Goal: Connect with others: Connect with others

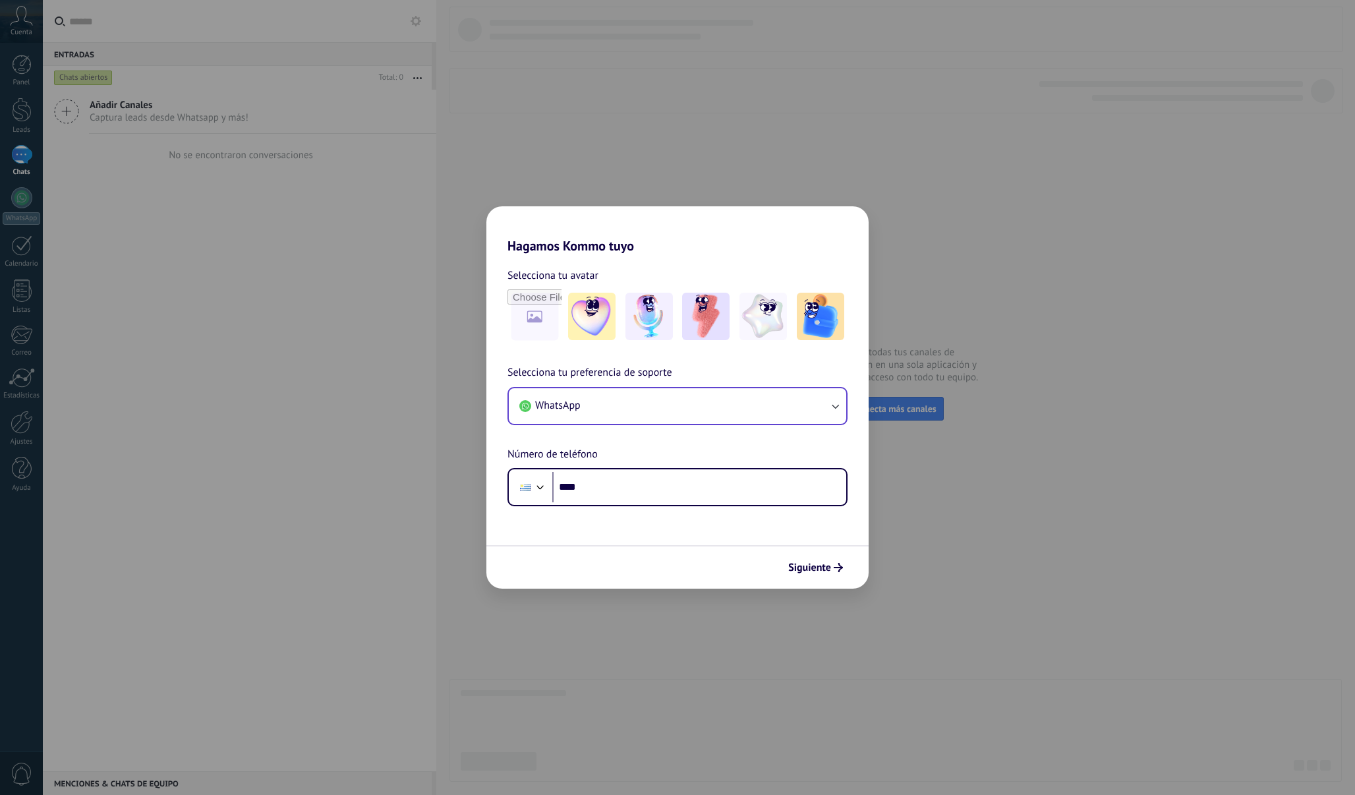
click at [634, 405] on button "WhatsApp" at bounding box center [677, 406] width 337 height 36
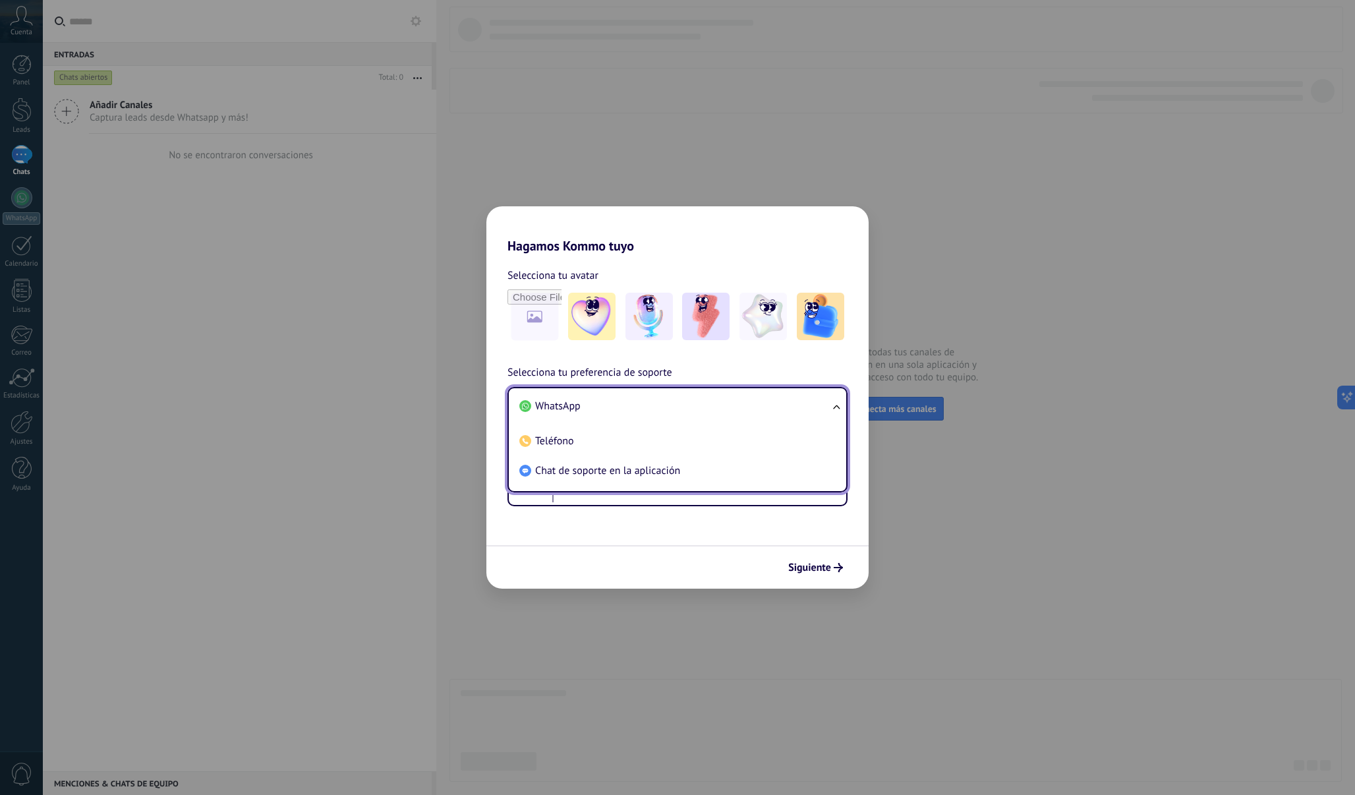
click at [627, 404] on li "WhatsApp" at bounding box center [675, 406] width 322 height 30
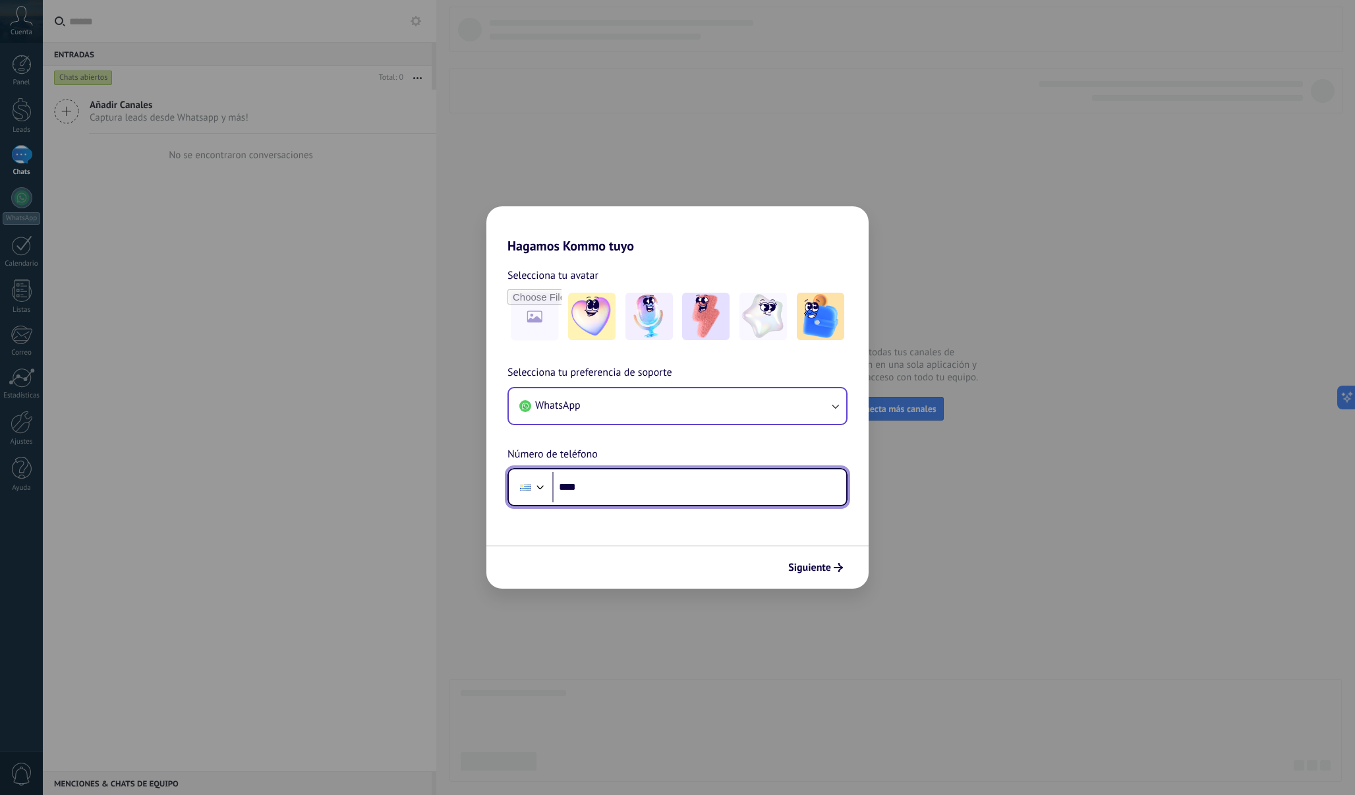
click at [719, 494] on input "****" at bounding box center [699, 487] width 294 height 30
type input "**"
type input "**********"
click at [822, 563] on span "Siguiente" at bounding box center [809, 567] width 43 height 9
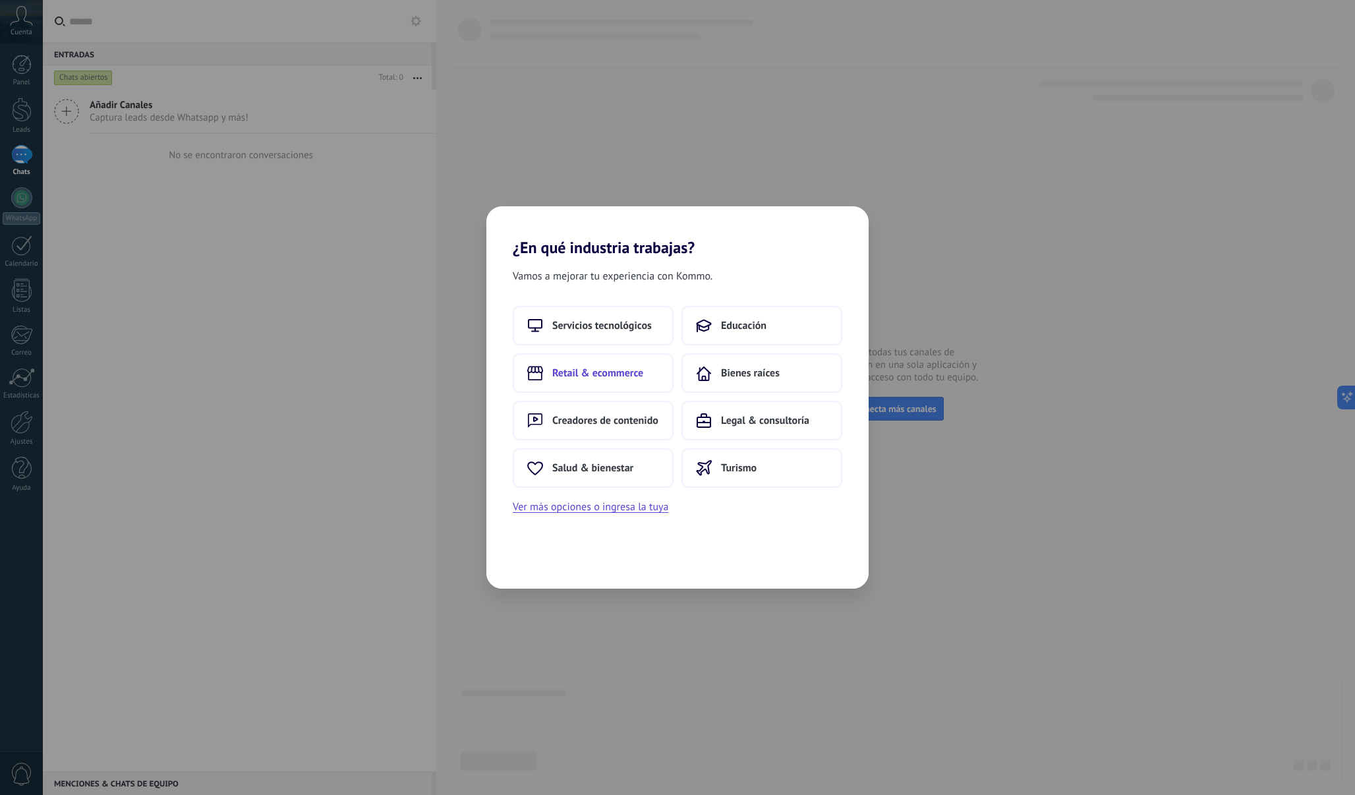
click at [638, 369] on span "Retail & ecommerce" at bounding box center [597, 372] width 91 height 13
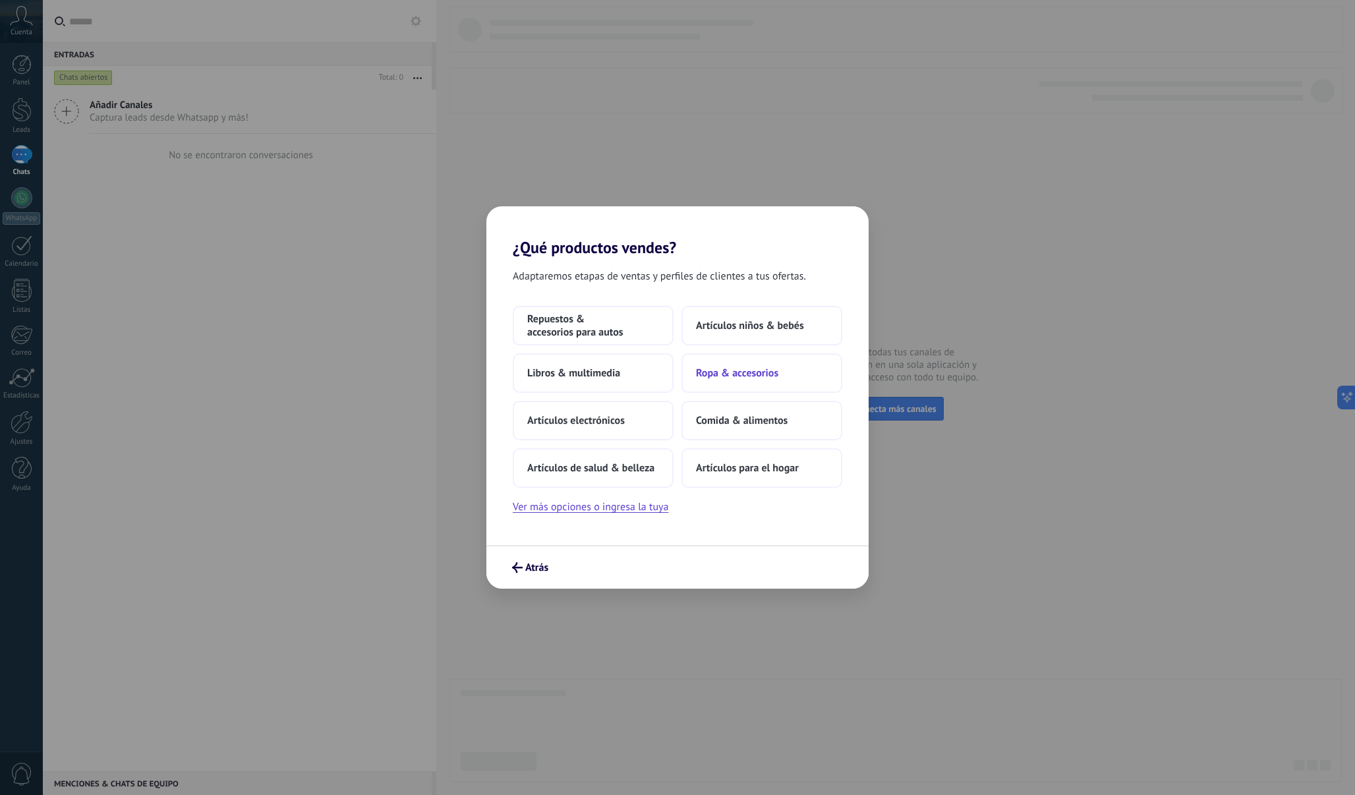
click at [712, 376] on span "Ropa & accesorios" at bounding box center [737, 372] width 82 height 13
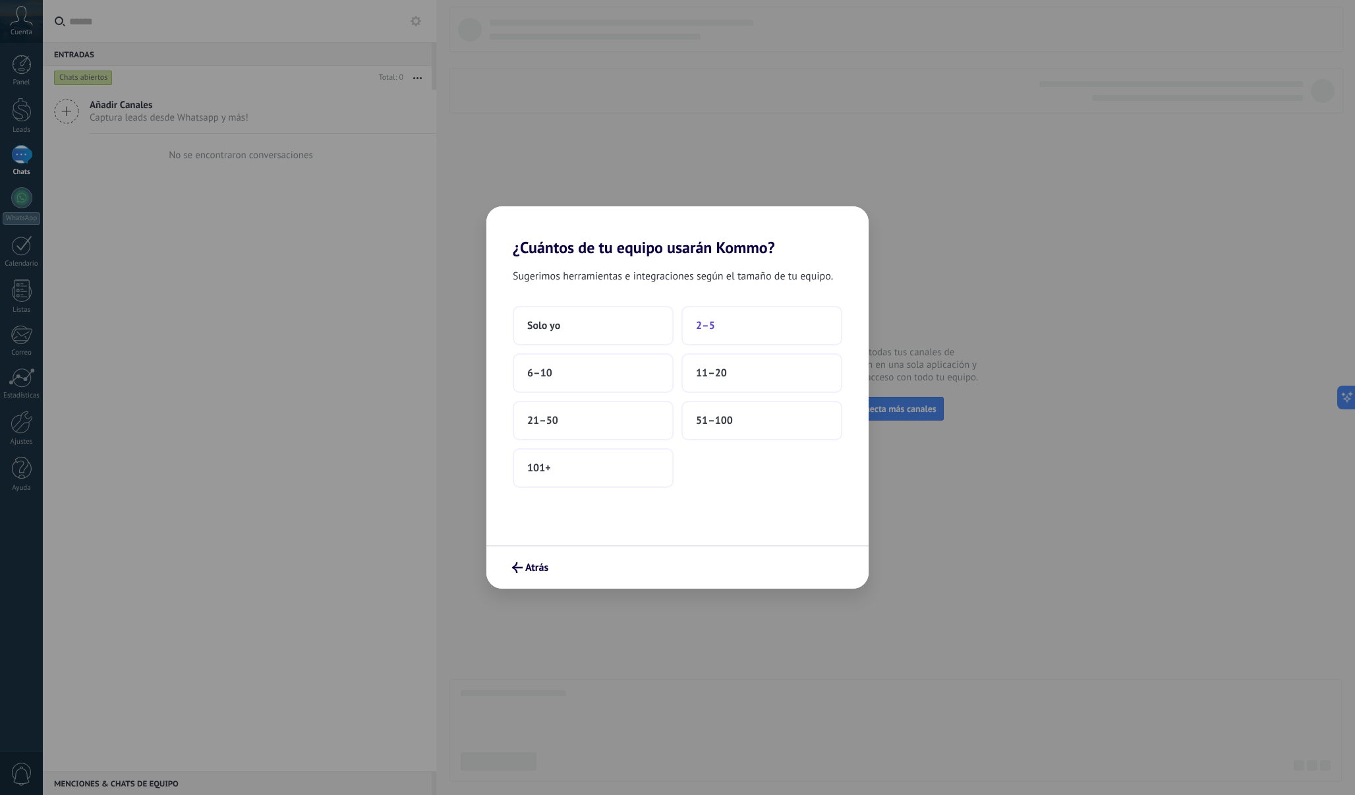
click at [704, 325] on span "2–5" at bounding box center [705, 325] width 19 height 13
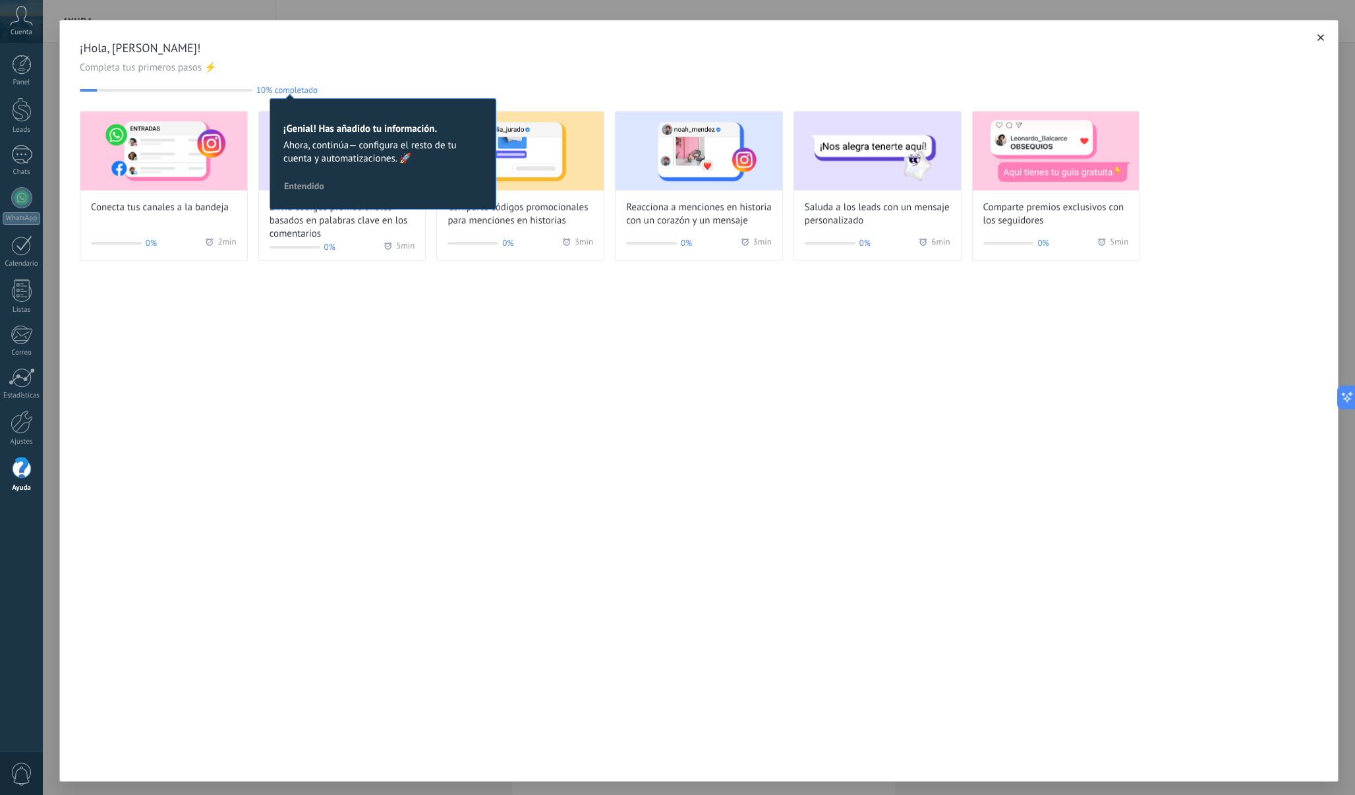
click at [312, 190] on span "Entendido" at bounding box center [304, 185] width 40 height 9
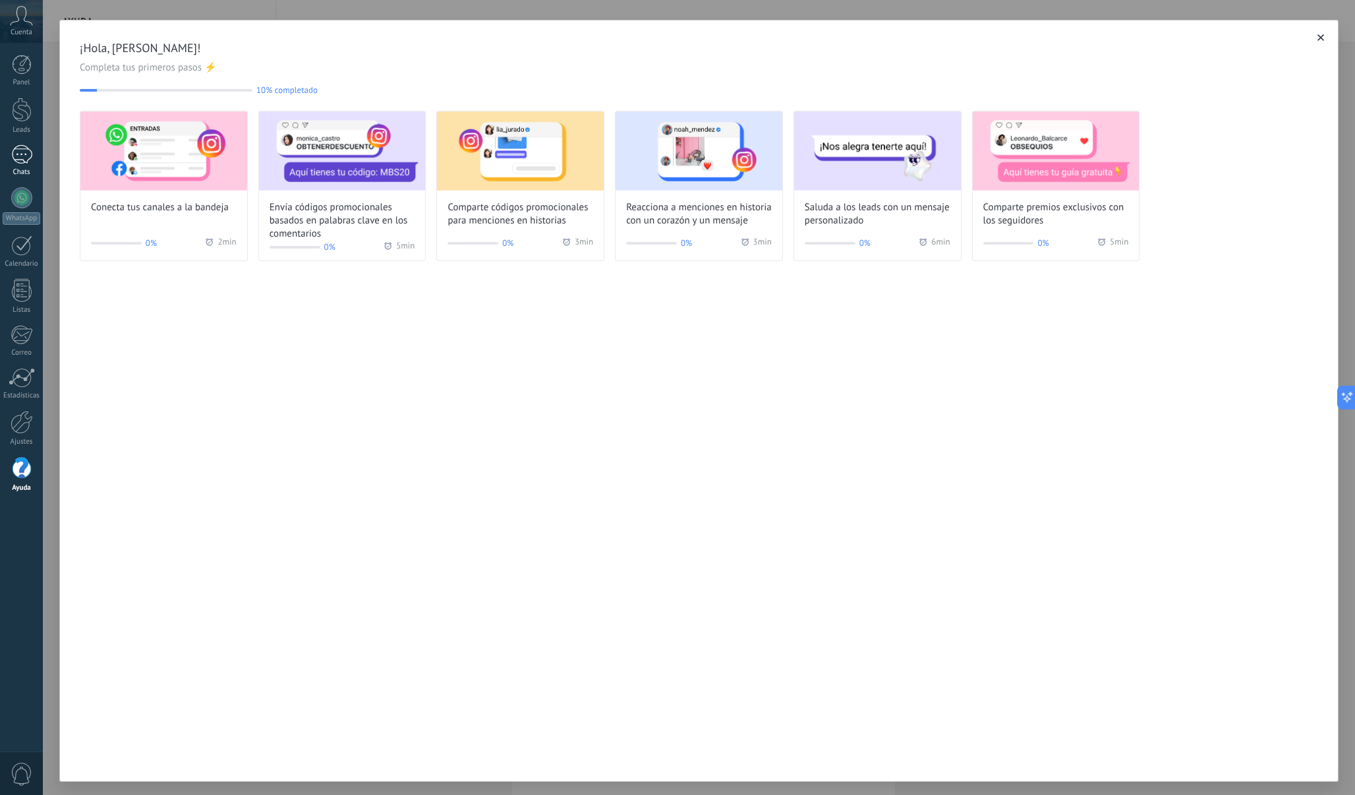
click at [22, 144] on div at bounding box center [21, 154] width 20 height 20
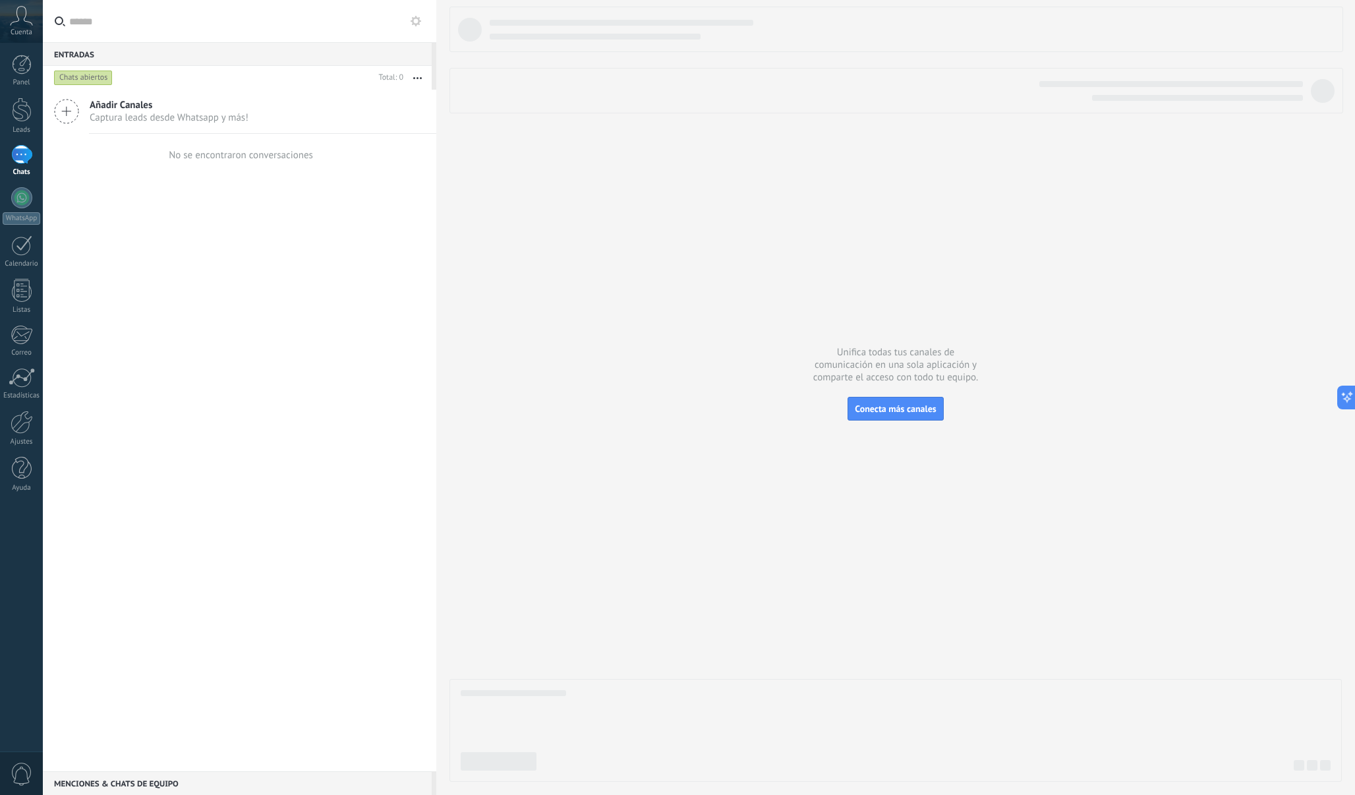
click at [72, 113] on icon at bounding box center [66, 111] width 25 height 25
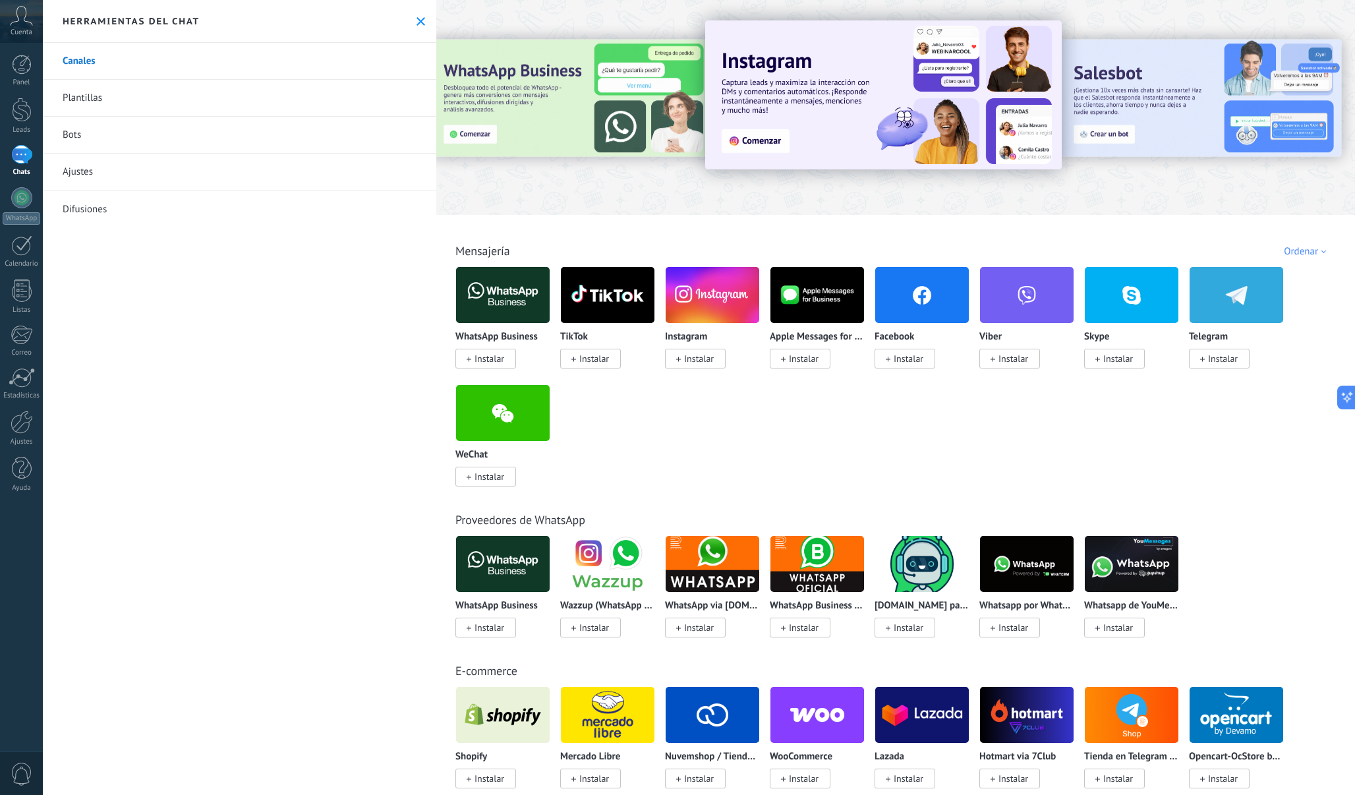
click at [704, 358] on span "Instalar" at bounding box center [699, 358] width 30 height 12
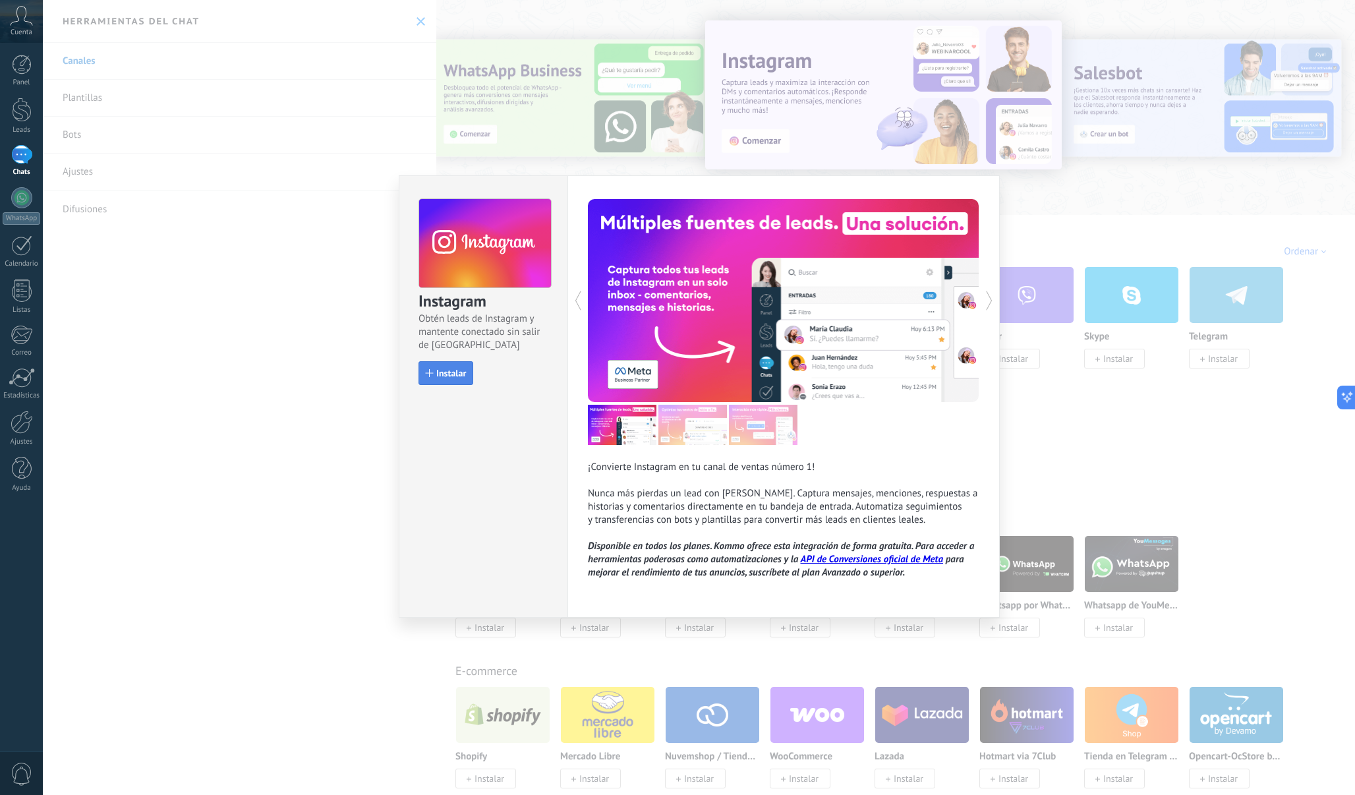
click at [458, 379] on button "Instalar" at bounding box center [445, 373] width 55 height 24
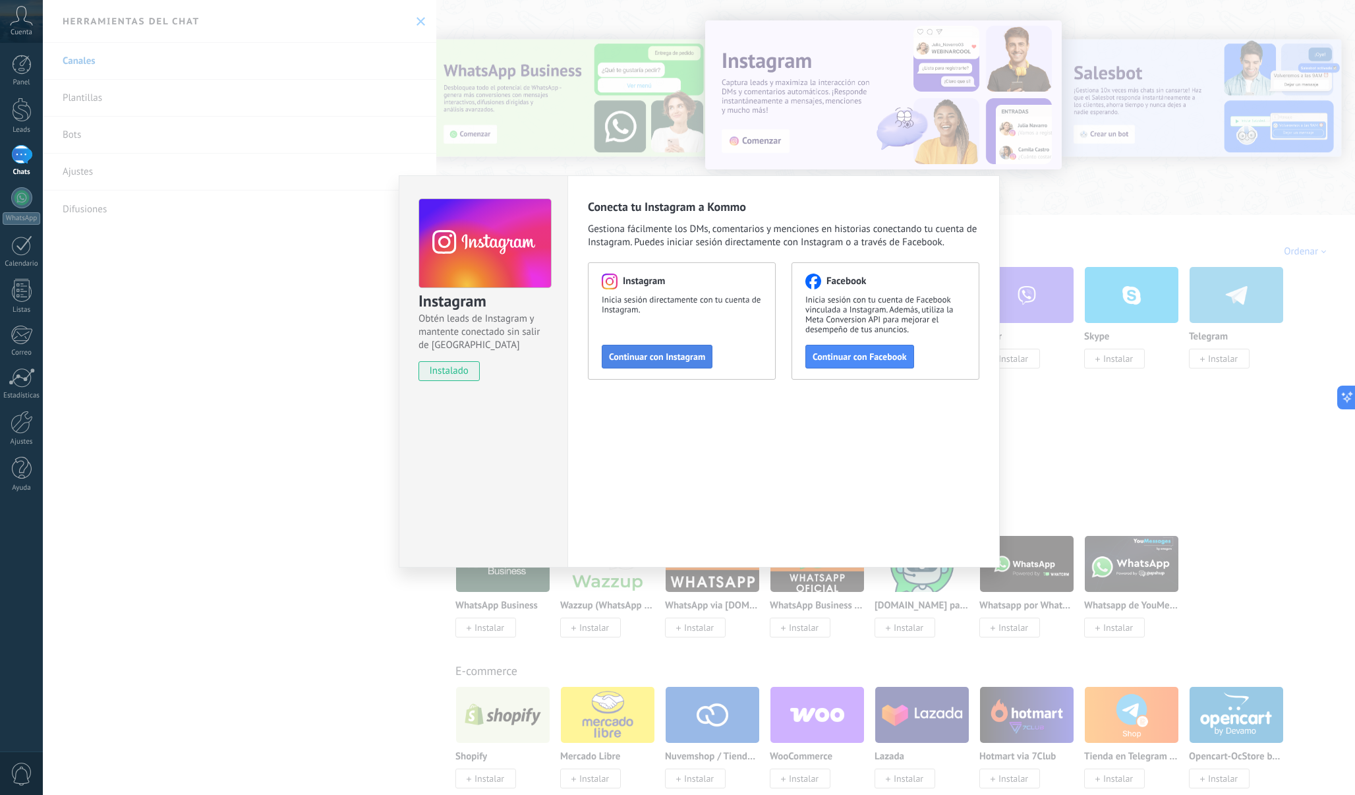
click at [671, 361] on span "Continuar con Instagram" at bounding box center [657, 356] width 96 height 9
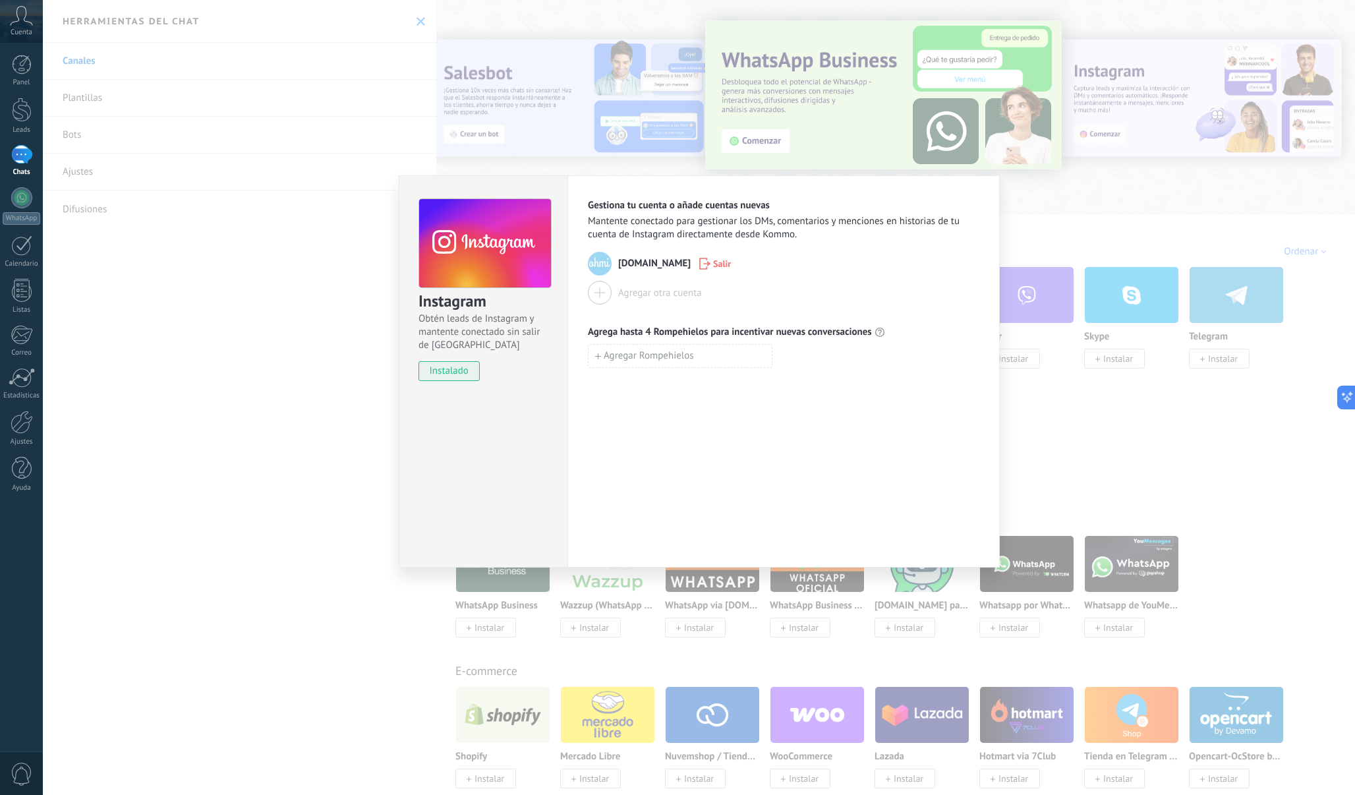
click at [670, 415] on div "Gestiona tu cuenta o añade cuentas nuevas Mantente conectado para gestionar los…" at bounding box center [783, 371] width 432 height 392
click at [316, 478] on div "Instagram Obtén leads de Instagram y mantente conectado sin salir de Kommo inst…" at bounding box center [699, 397] width 1312 height 795
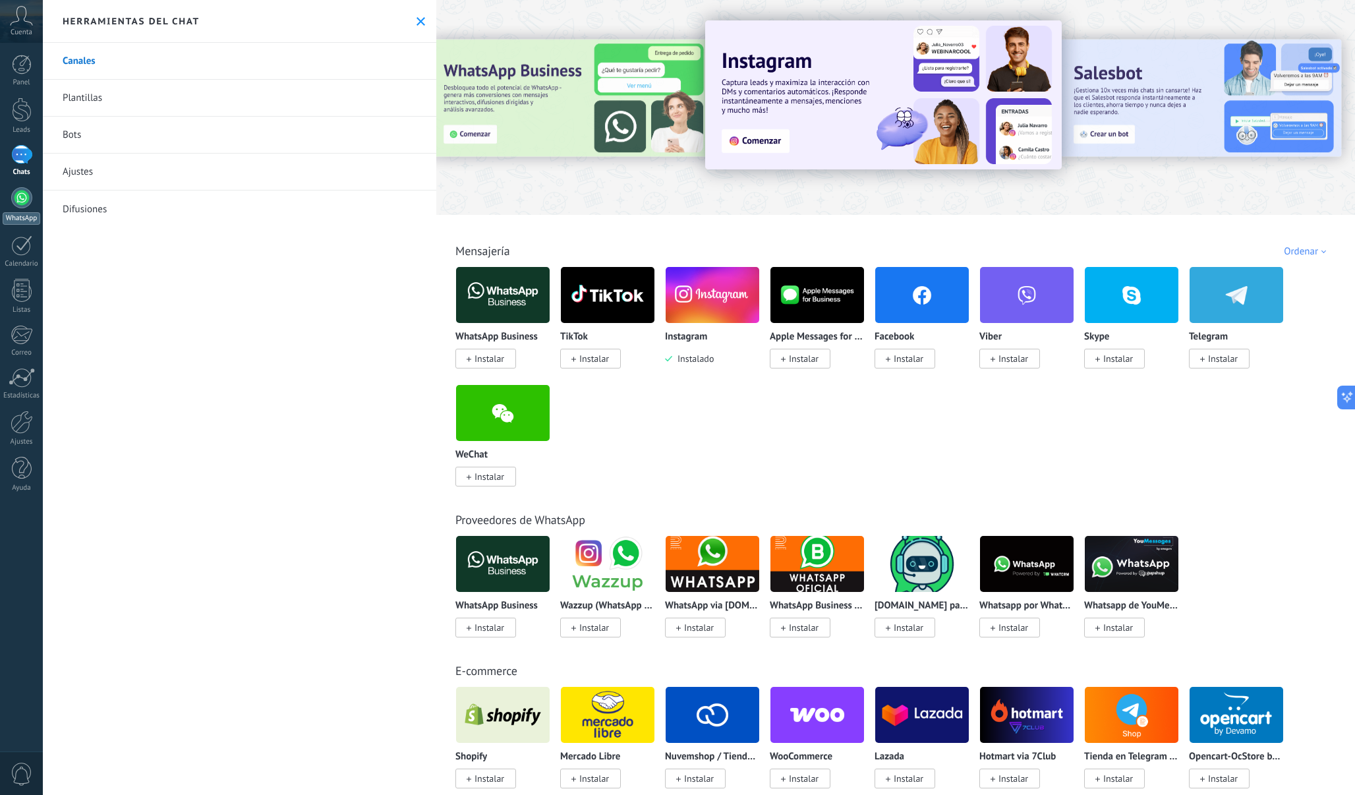
click at [21, 199] on div at bounding box center [21, 197] width 21 height 21
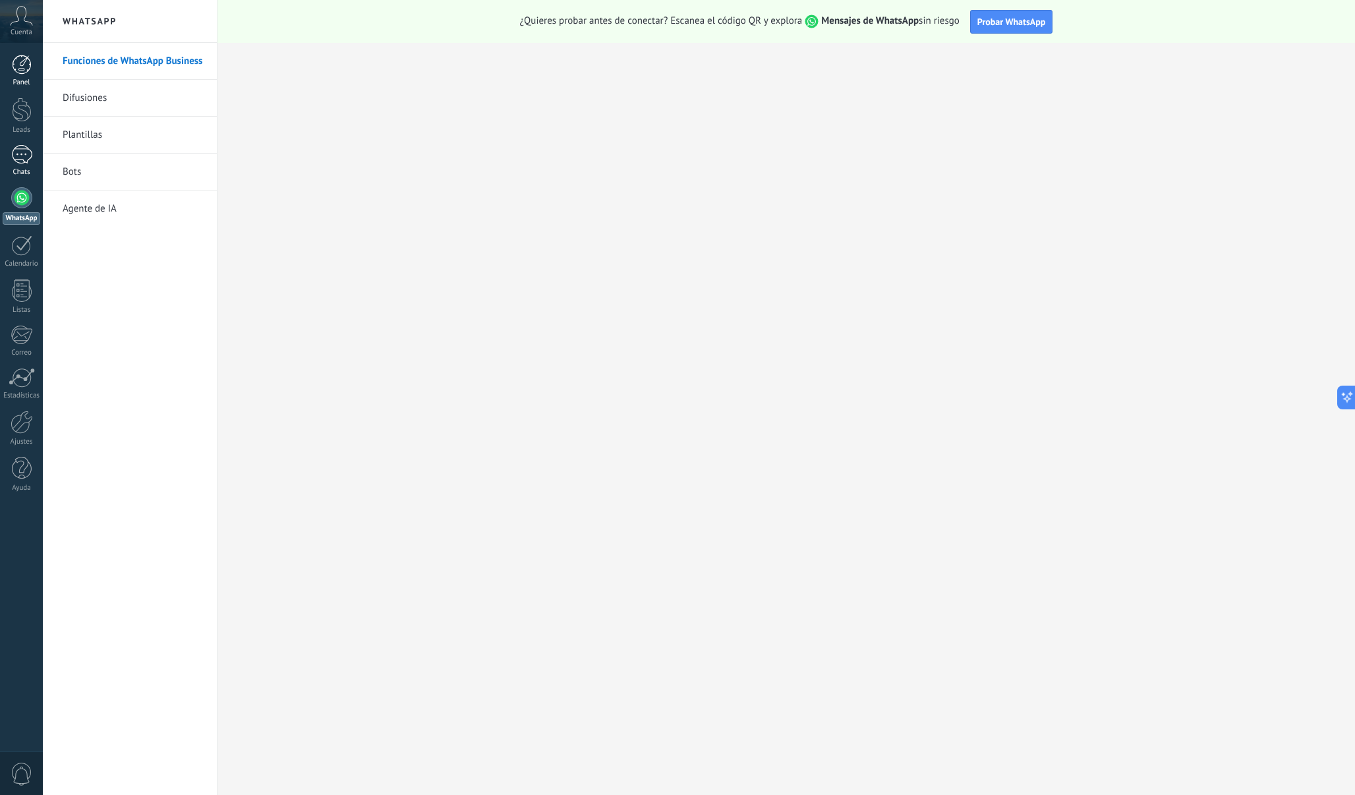
click at [22, 63] on div at bounding box center [22, 65] width 20 height 20
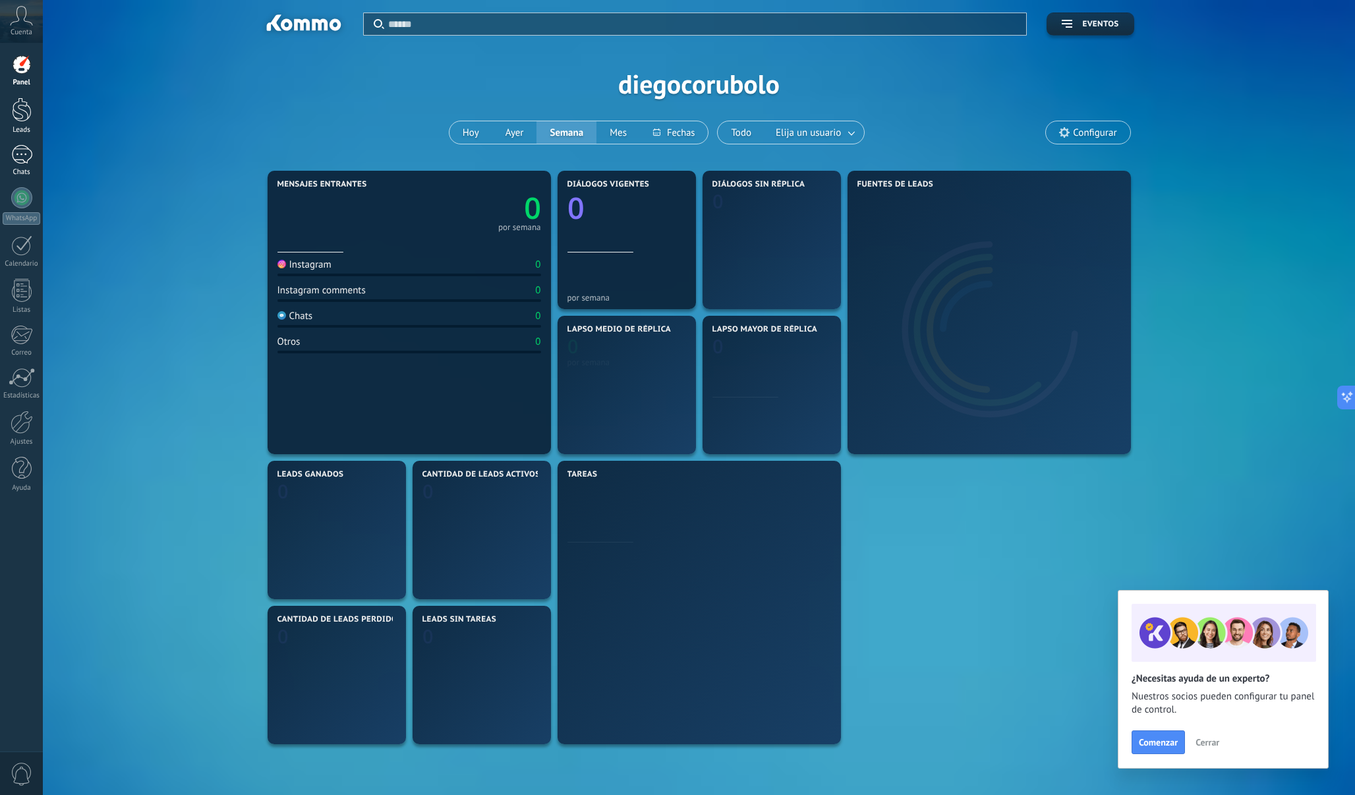
click at [23, 109] on div at bounding box center [22, 110] width 20 height 24
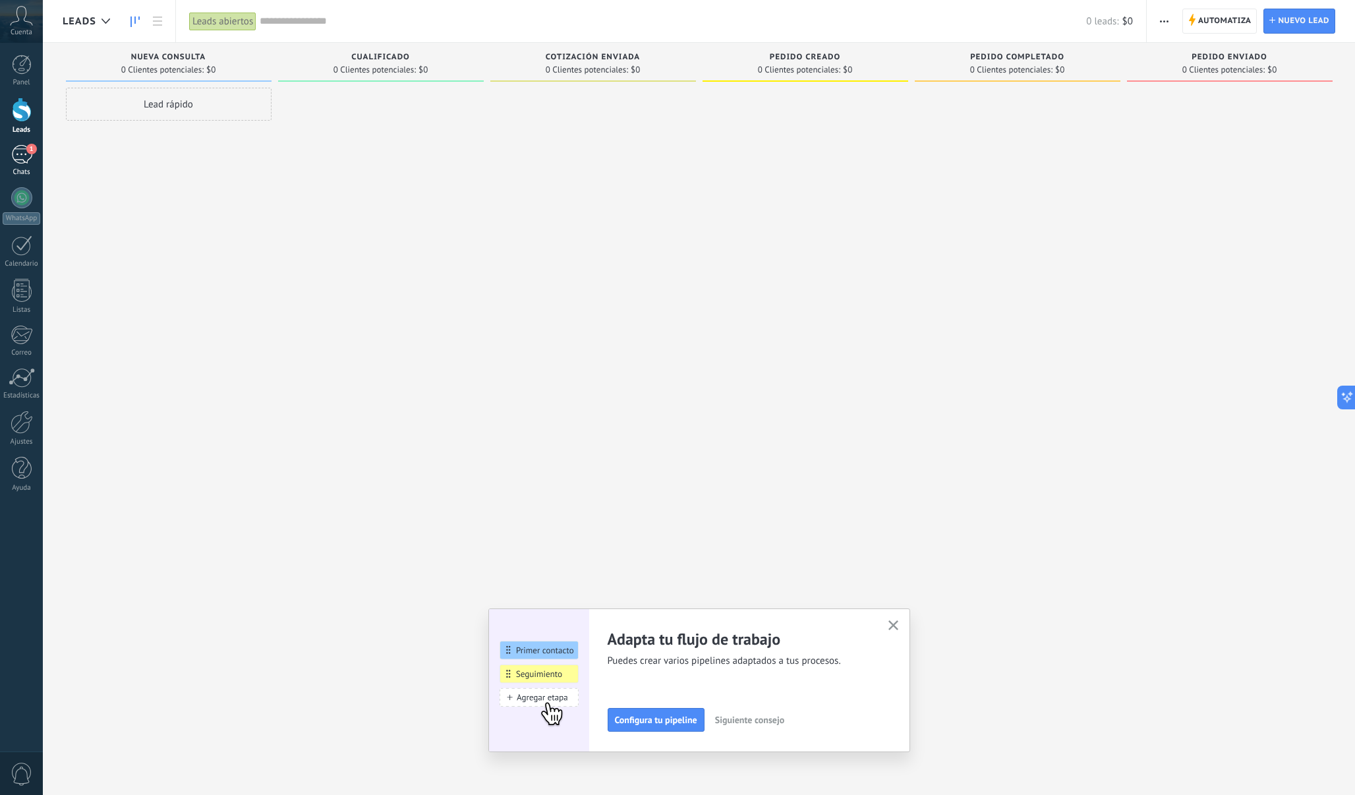
click at [896, 624] on icon "button" at bounding box center [893, 625] width 10 height 10
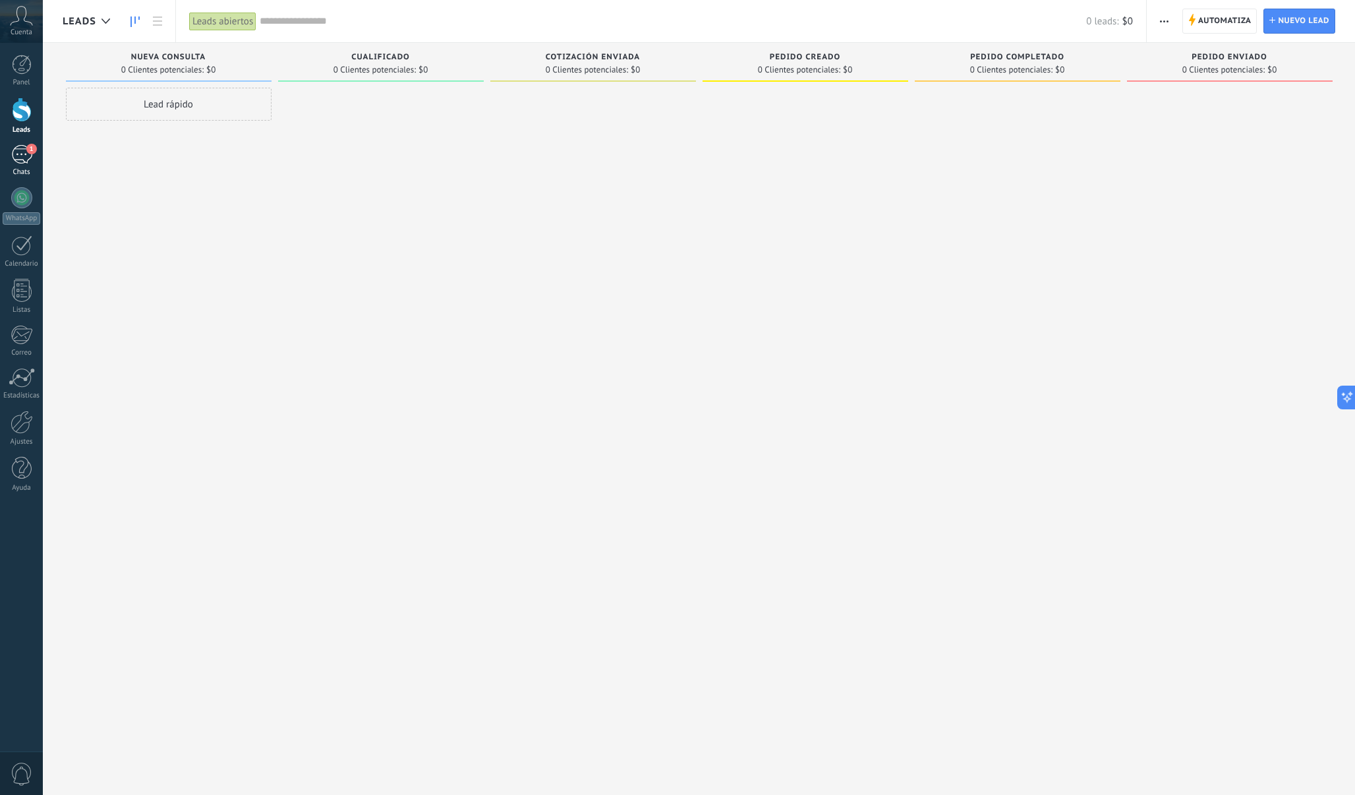
click at [855, 451] on div at bounding box center [805, 399] width 206 height 623
click at [20, 157] on div "1" at bounding box center [21, 154] width 21 height 19
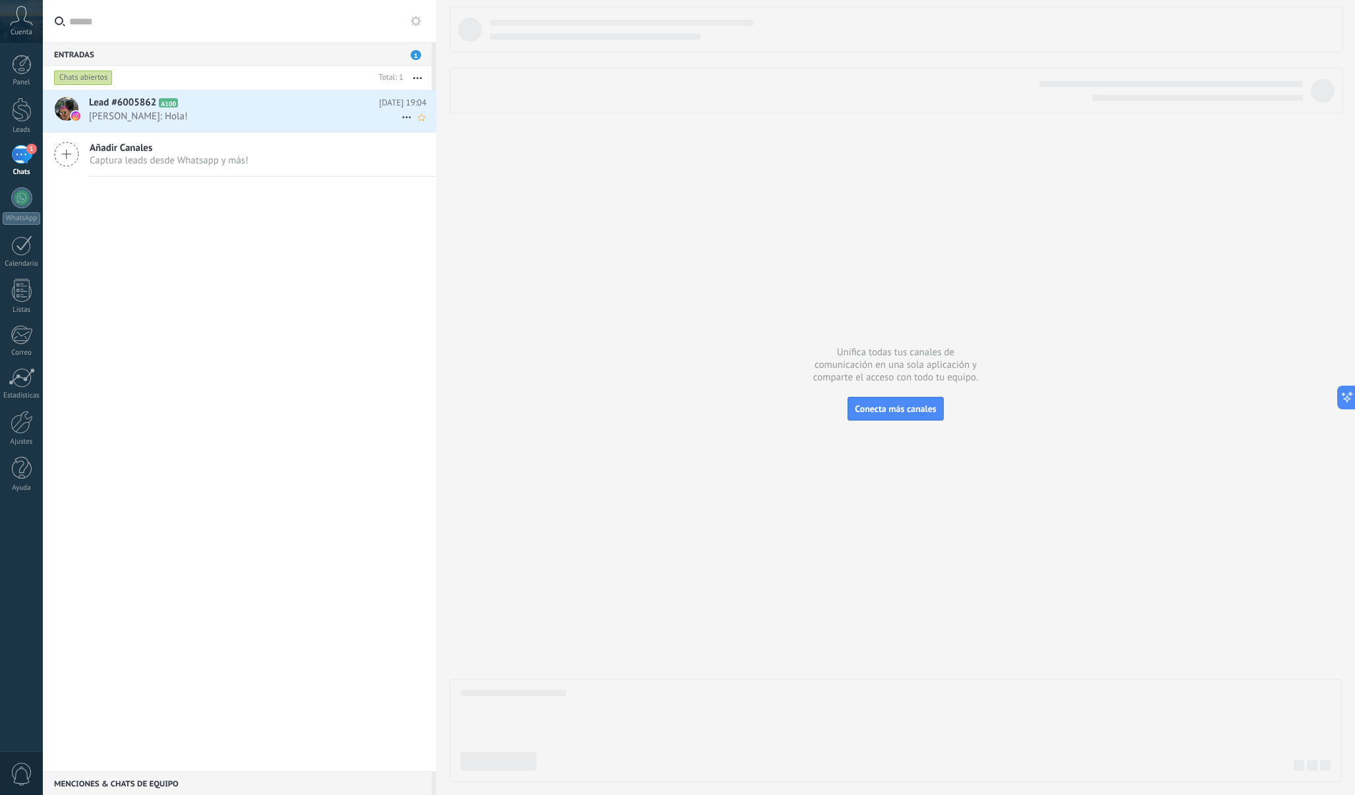
click at [245, 119] on span "[PERSON_NAME]: Hola!" at bounding box center [245, 116] width 312 height 13
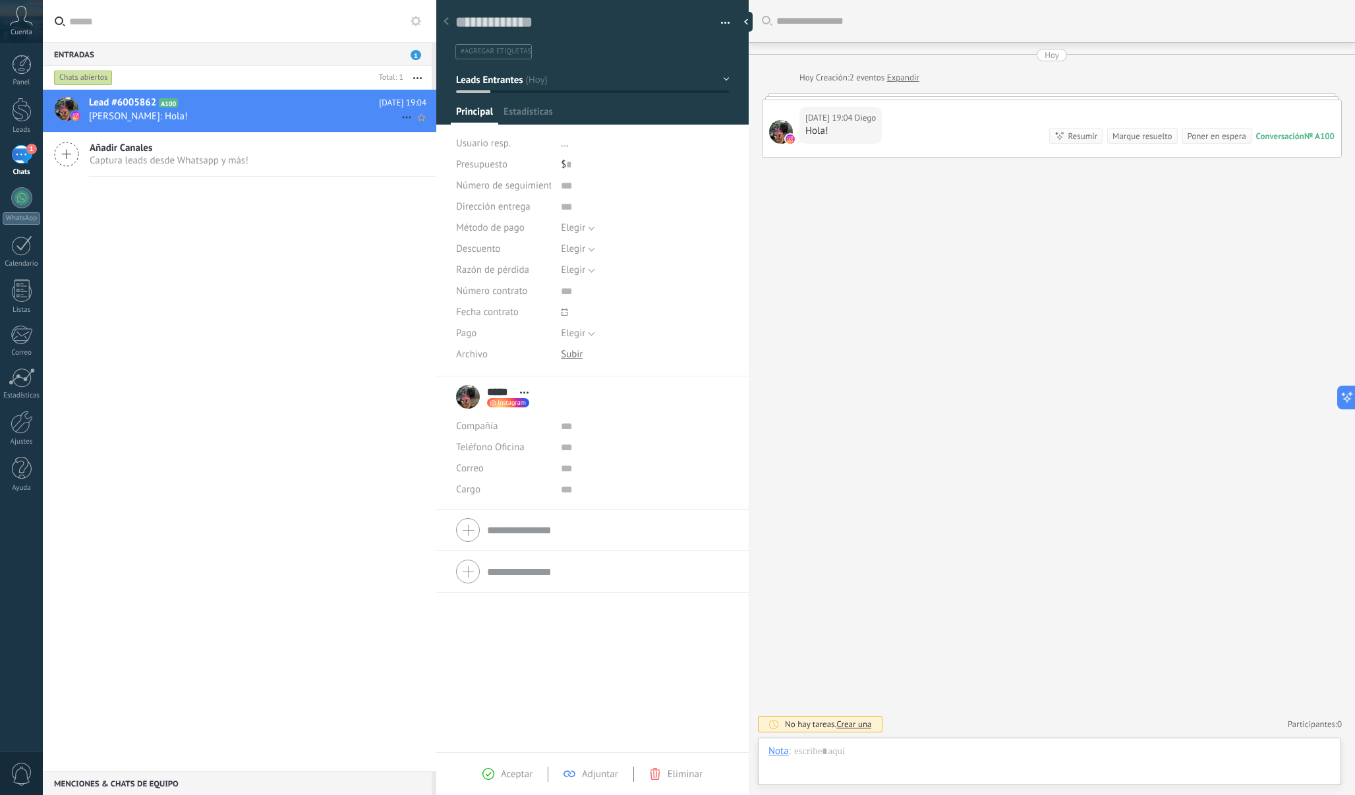
scroll to position [20, 0]
click at [911, 758] on div at bounding box center [1049, 764] width 562 height 40
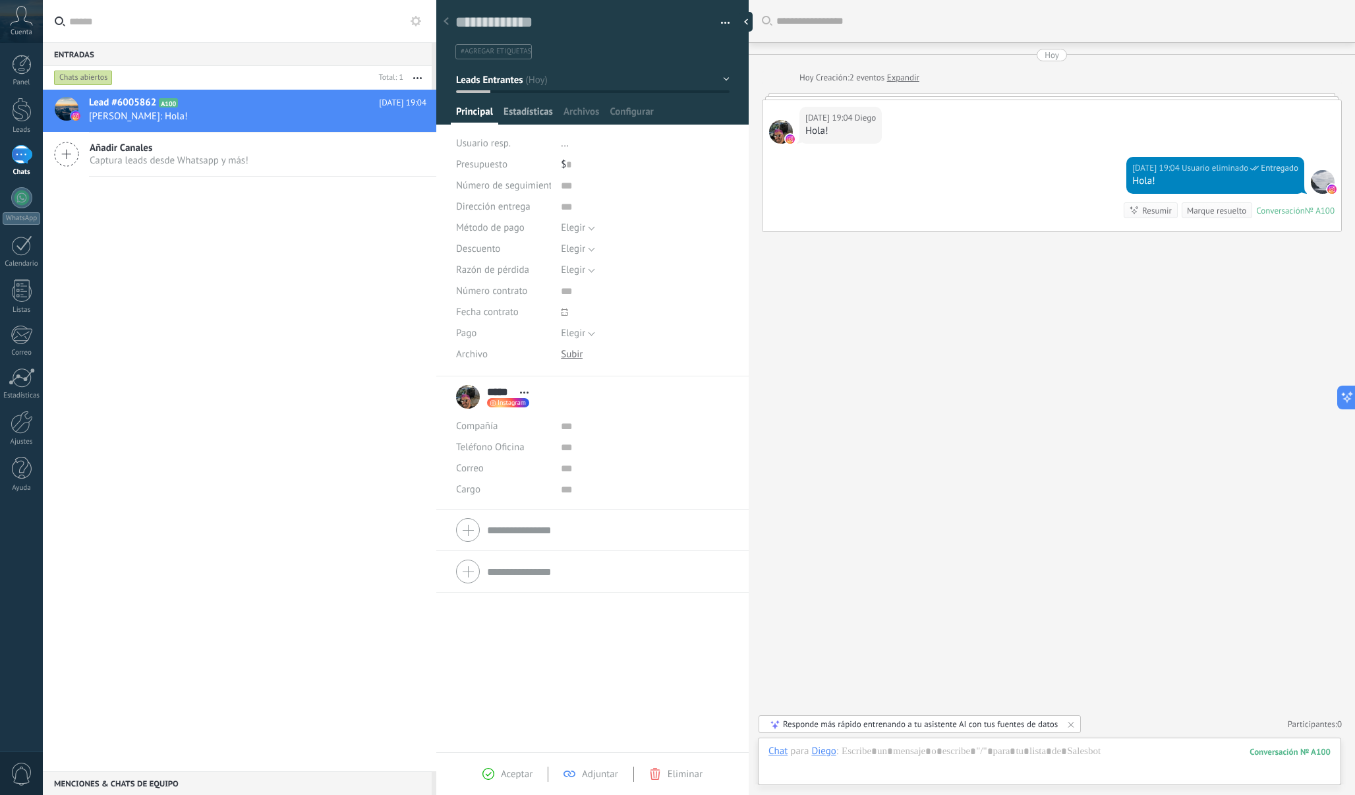
click at [533, 114] on span "Estadísticas" at bounding box center [527, 114] width 49 height 19
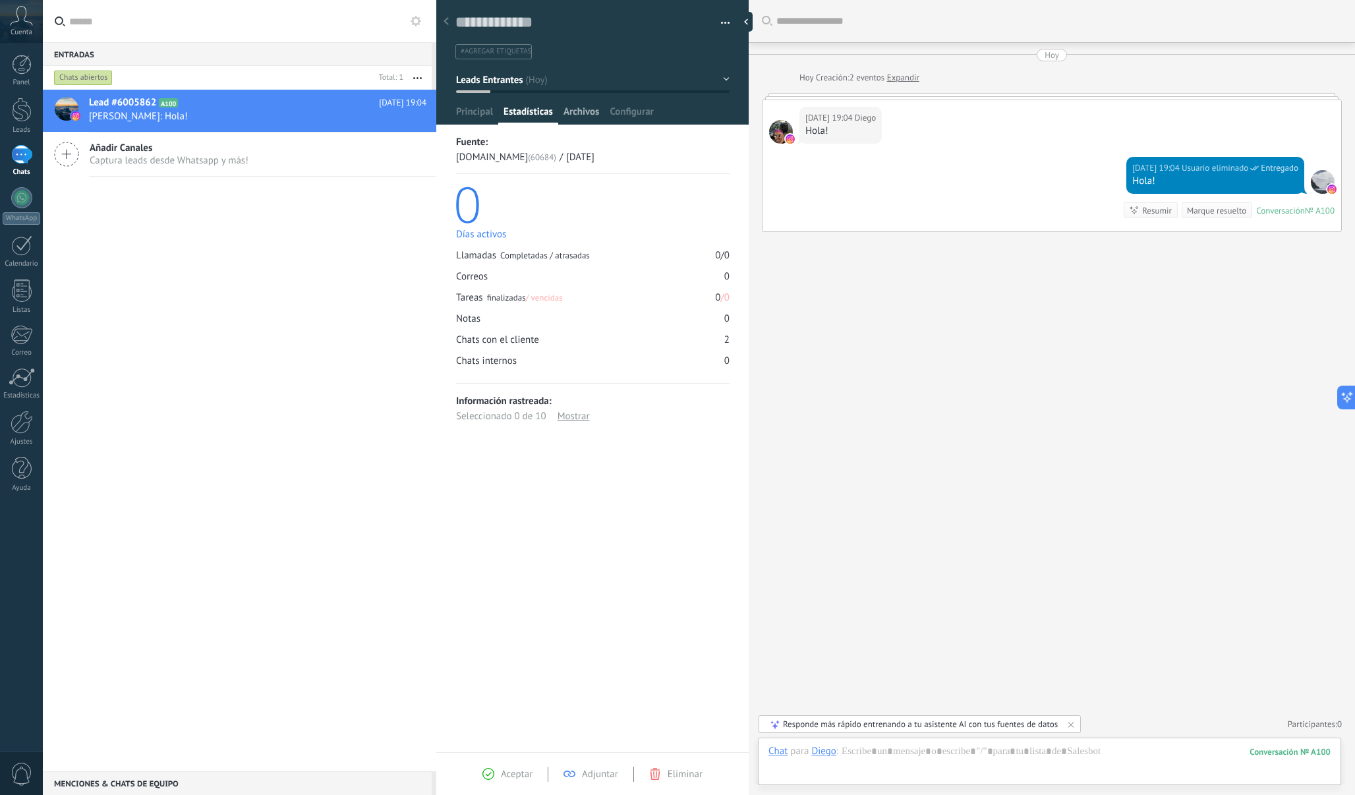
click at [580, 113] on span "Archivos" at bounding box center [581, 114] width 36 height 19
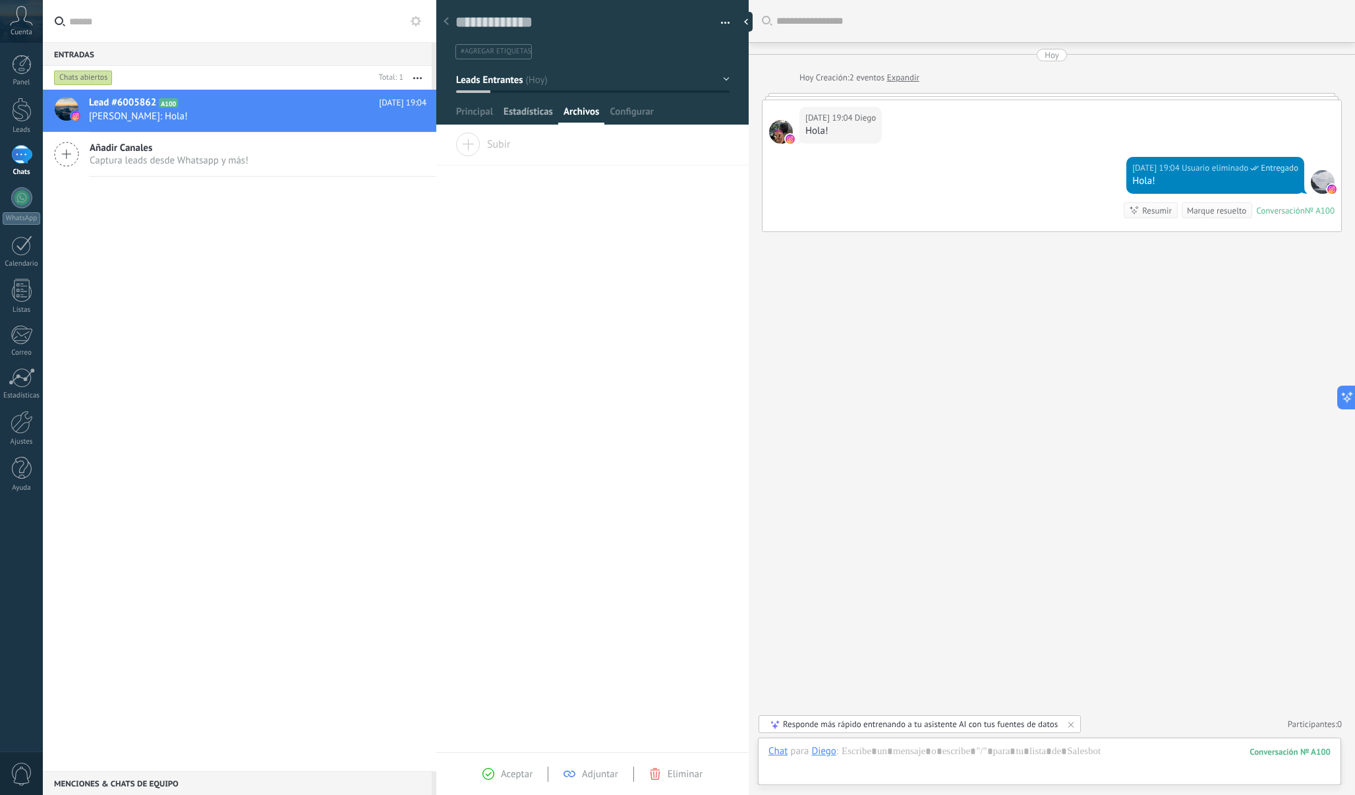
click at [536, 115] on span "Estadísticas" at bounding box center [527, 114] width 49 height 19
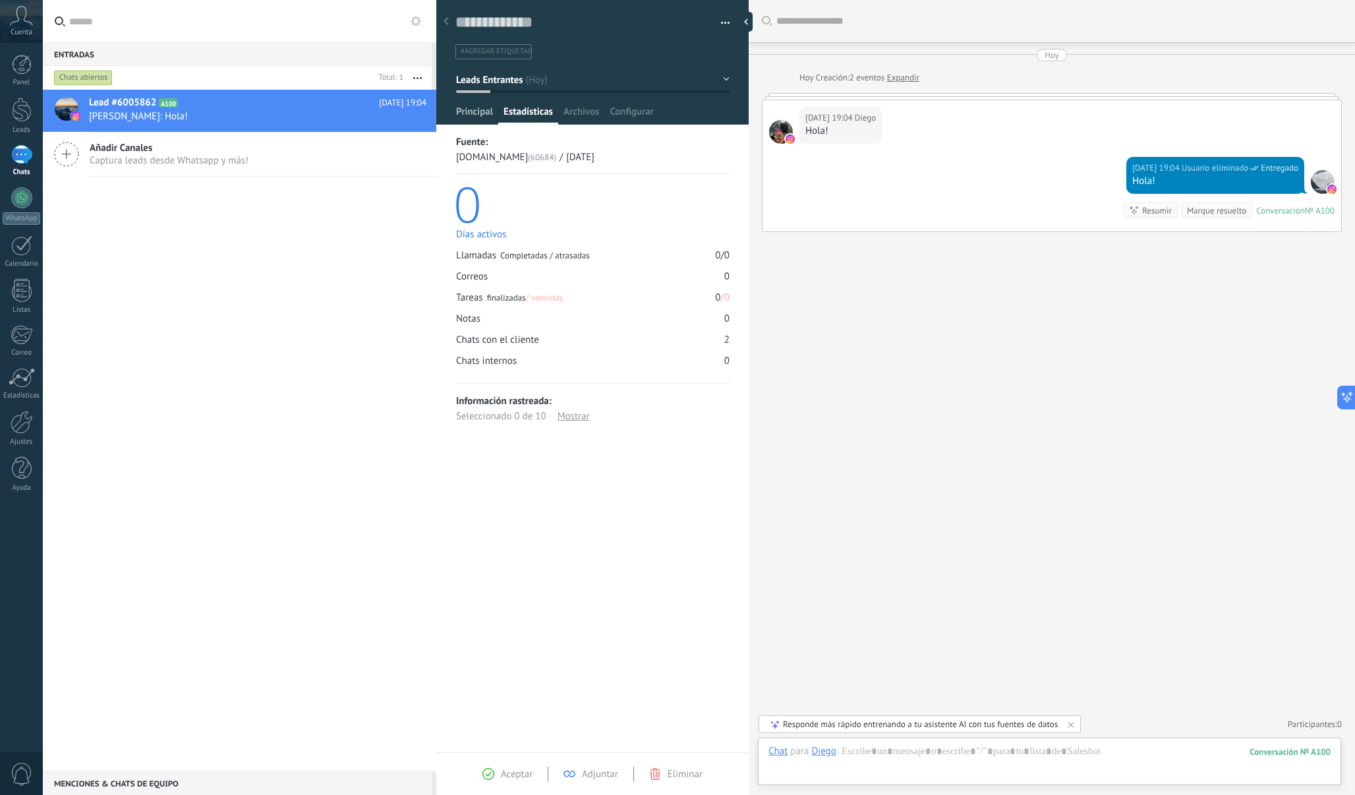
click at [483, 114] on span "Principal" at bounding box center [474, 114] width 37 height 19
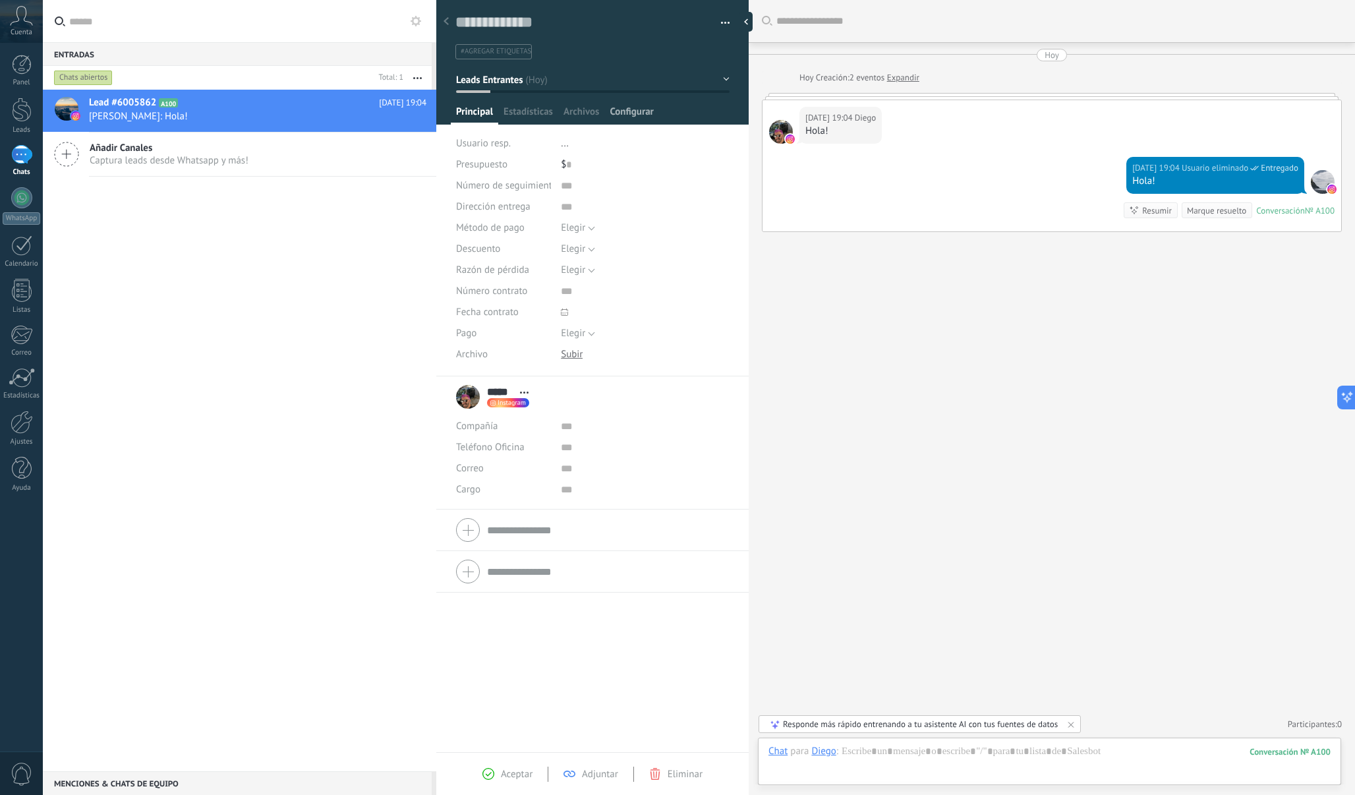
click at [625, 118] on span "Configurar" at bounding box center [630, 114] width 43 height 19
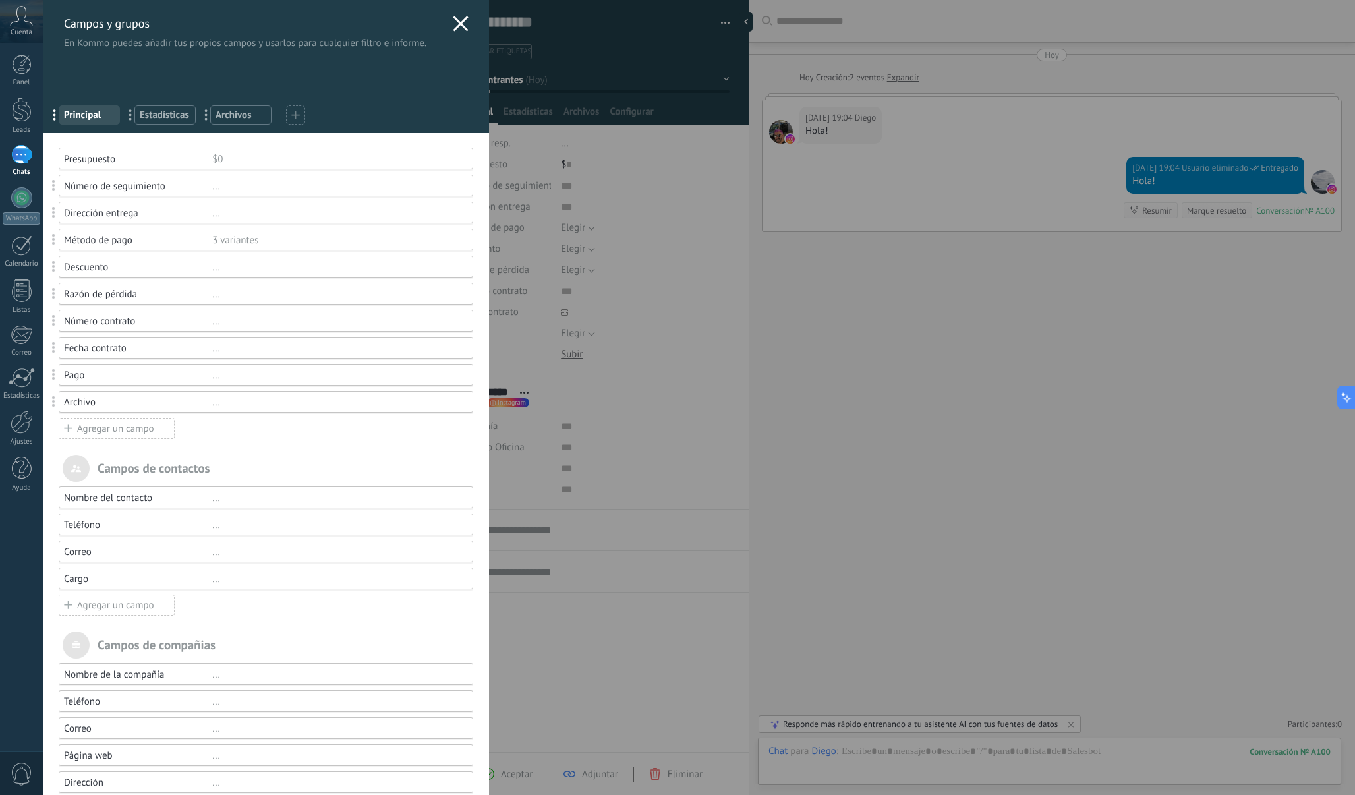
click at [458, 24] on use at bounding box center [460, 23] width 15 height 15
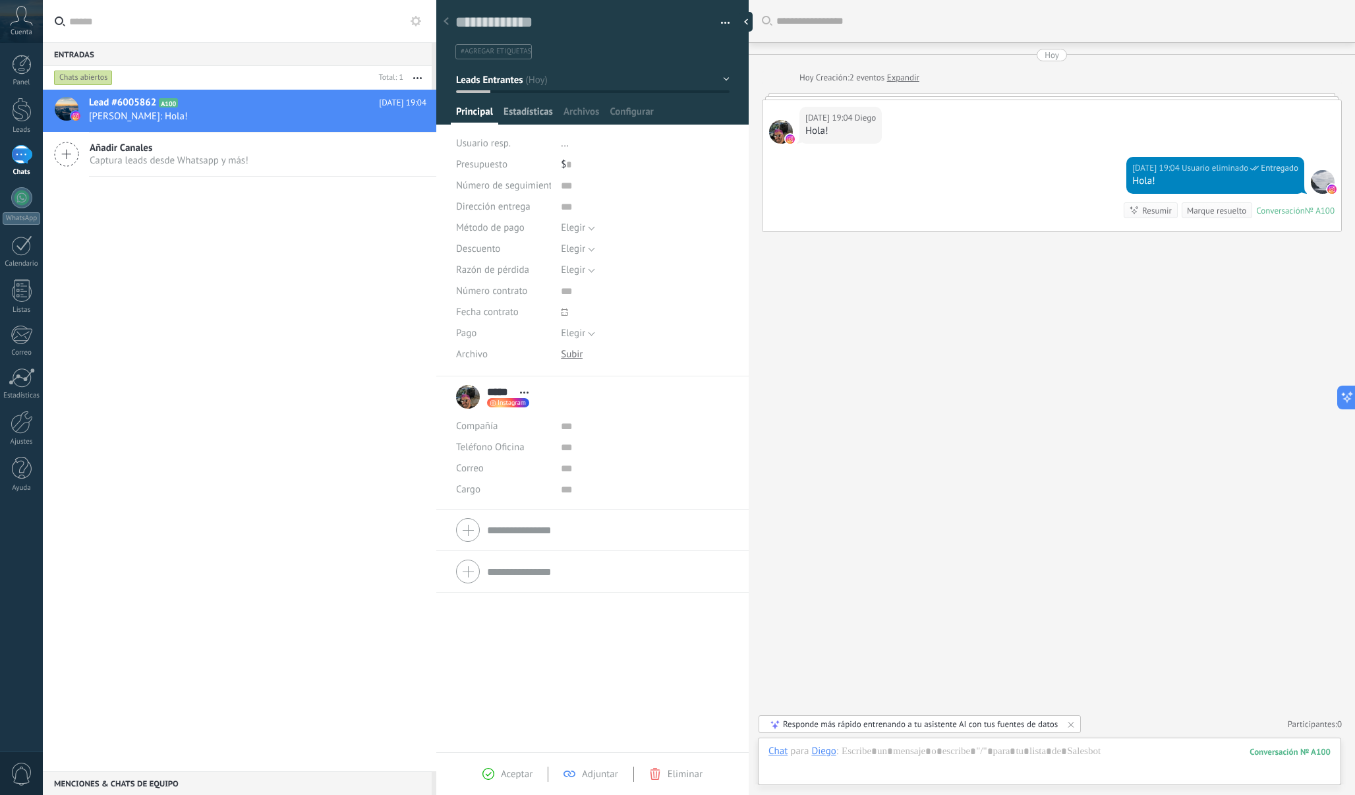
click at [518, 113] on span "Estadísticas" at bounding box center [527, 114] width 49 height 19
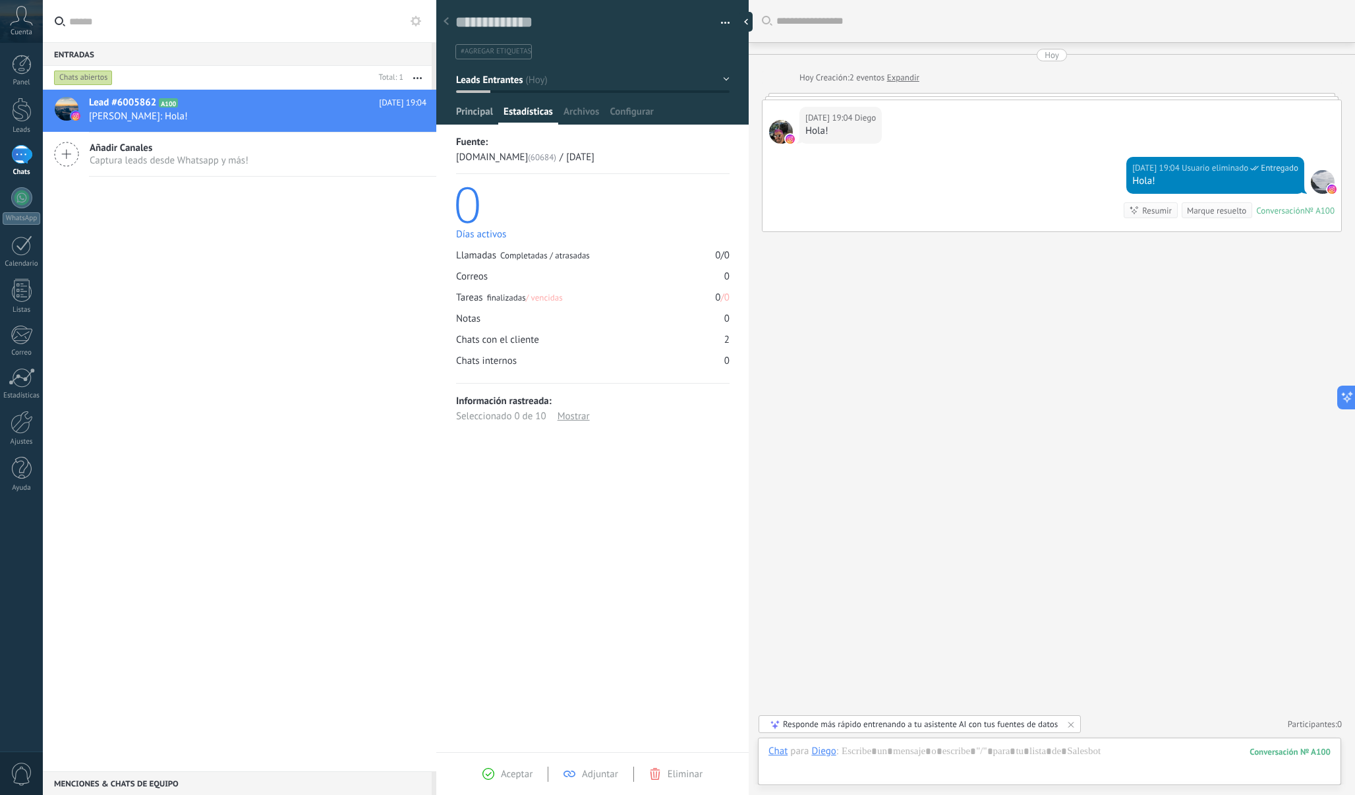
click at [476, 115] on span "Principal" at bounding box center [474, 114] width 37 height 19
